Goal: Check status

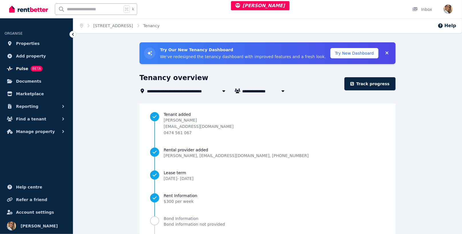
drag, startPoint x: 32, startPoint y: 69, endPoint x: 28, endPoint y: 65, distance: 5.9
click at [25, 65] on span "Pulse" at bounding box center [22, 68] width 12 height 7
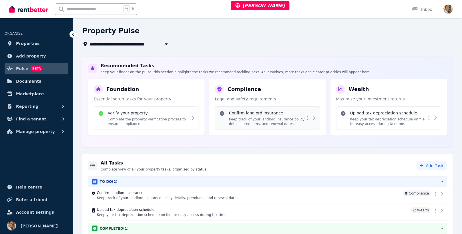
scroll to position [51, 0]
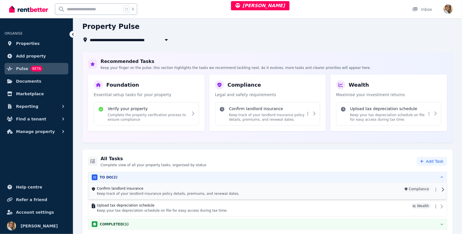
click at [232, 191] on p "Keep track of your landlord insurance policy details, premiums, and renewal dat…" at bounding box center [249, 193] width 304 height 5
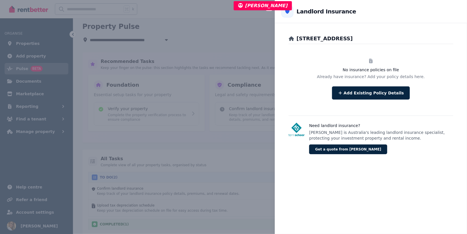
click at [231, 40] on div "Close panel Back to Landlord Insurance 79/4406 Pacific Hwy, Twelve Mile Creek N…" at bounding box center [233, 117] width 467 height 234
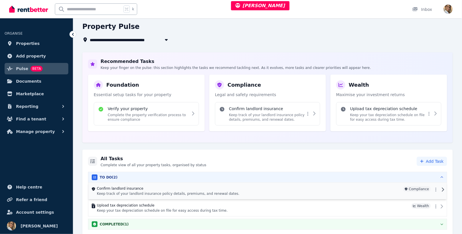
click at [145, 191] on p "Keep track of your landlord insurance policy details, premiums, and renewal dat…" at bounding box center [249, 193] width 304 height 5
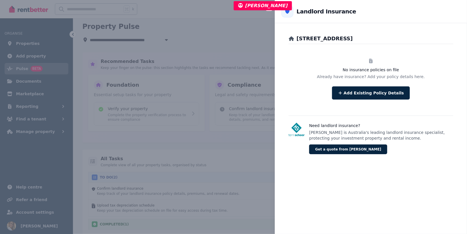
click at [255, 166] on div "Close panel Back to Landlord Insurance 79/4406 Pacific Hwy, Twelve Mile Creek N…" at bounding box center [233, 117] width 467 height 234
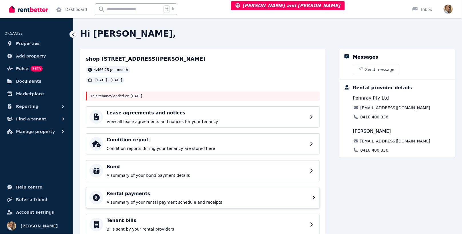
click at [158, 194] on h4 "Rental payments" at bounding box center [208, 193] width 202 height 7
